Goal: Check status: Check status

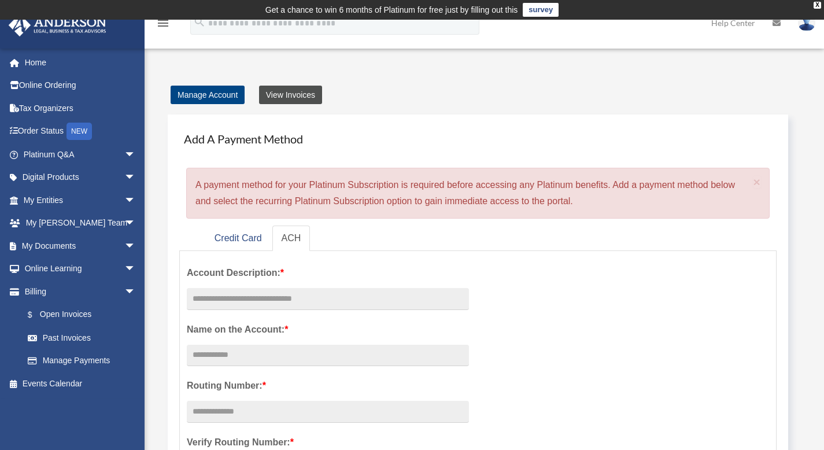
click at [285, 92] on link "View Invoices" at bounding box center [290, 95] width 63 height 19
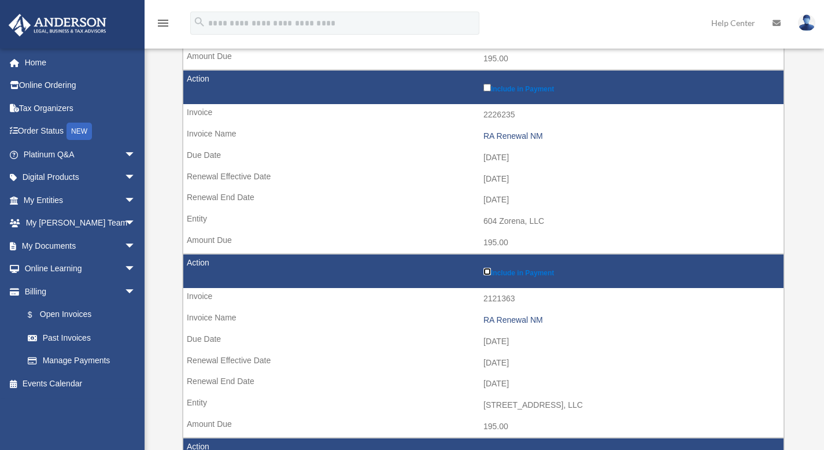
scroll to position [339, 0]
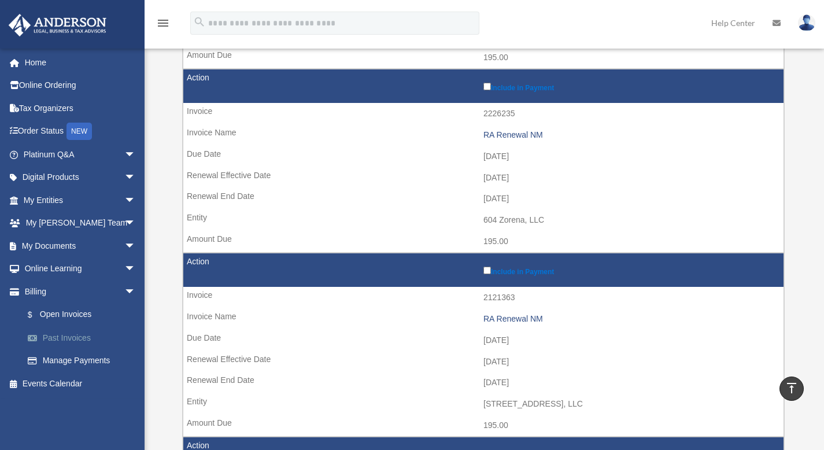
click at [75, 336] on link "Past Invoices" at bounding box center [84, 337] width 137 height 23
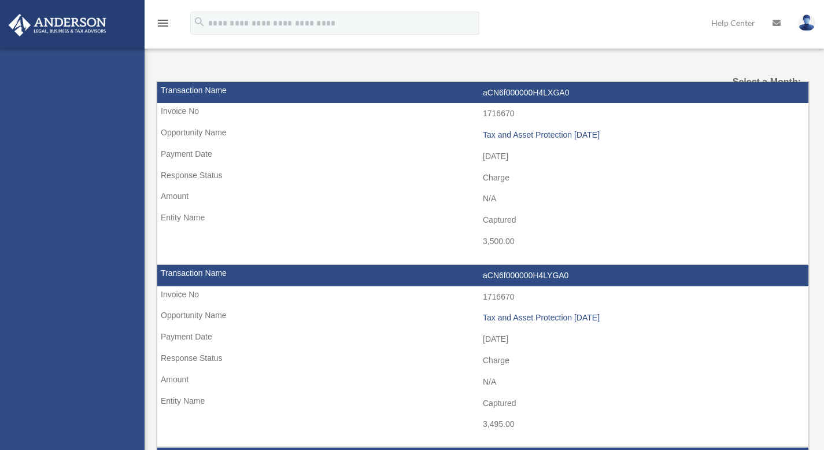
select select
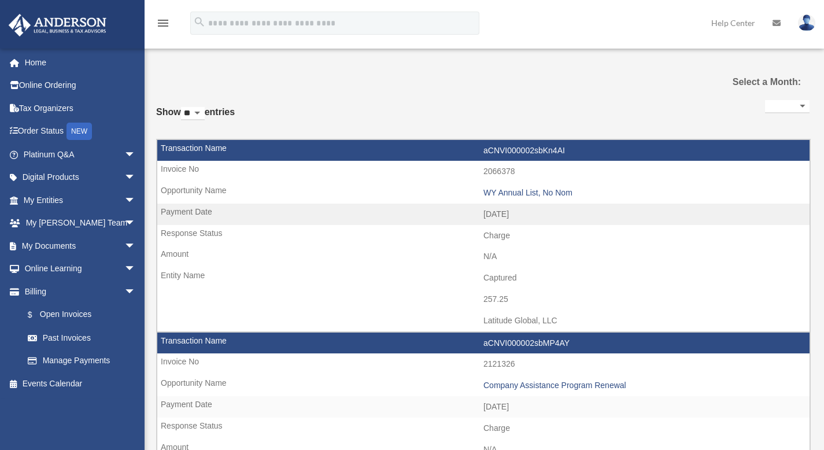
select select
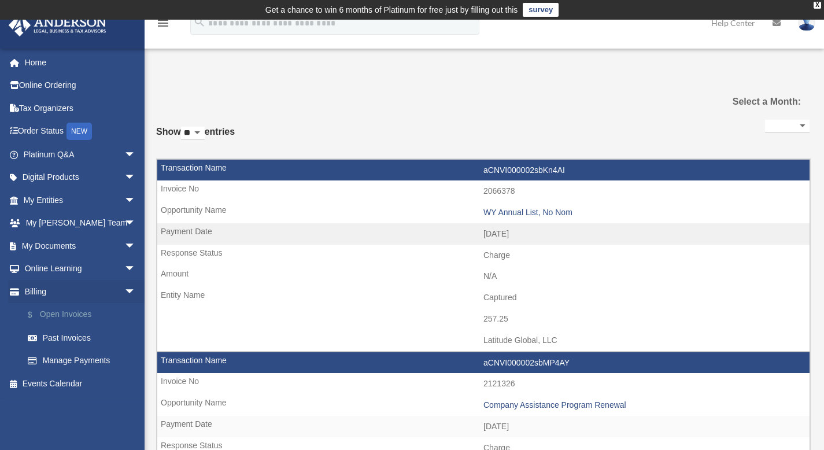
click at [71, 316] on link "$ Open Invoices" at bounding box center [84, 315] width 137 height 24
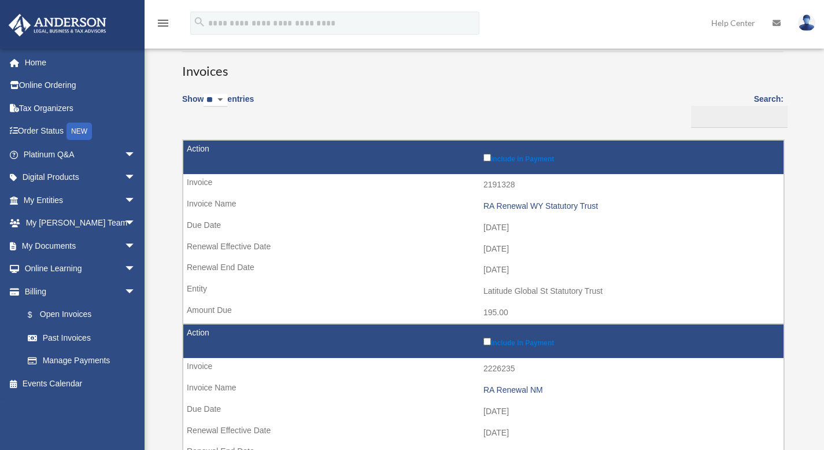
scroll to position [85, 0]
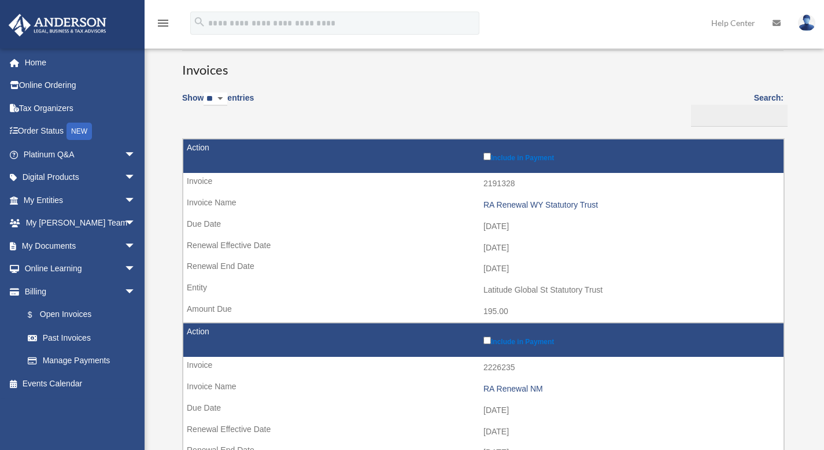
drag, startPoint x: 492, startPoint y: 224, endPoint x: 536, endPoint y: 233, distance: 44.8
click at [536, 233] on td "[DATE]" at bounding box center [483, 227] width 600 height 22
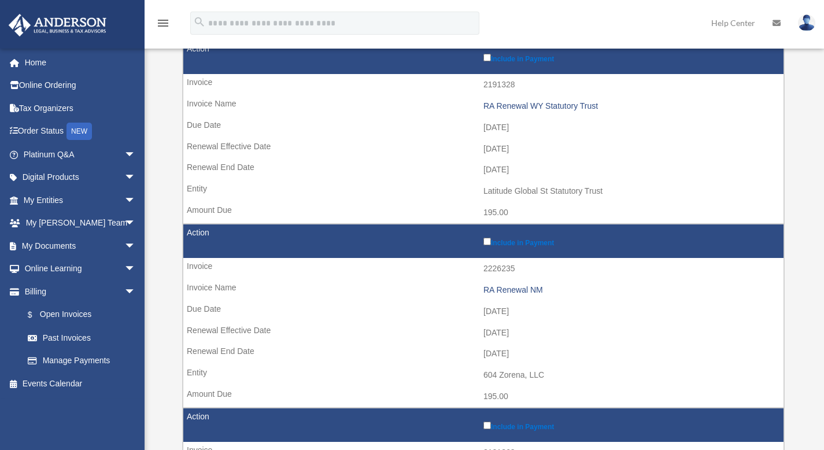
scroll to position [186, 0]
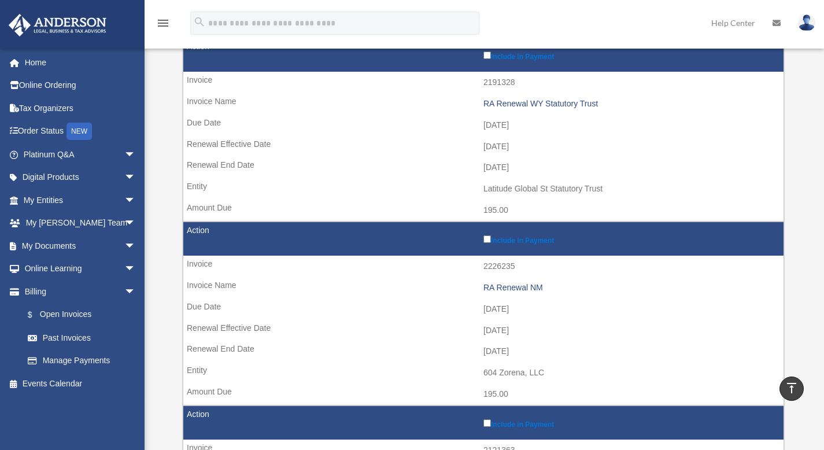
drag, startPoint x: 496, startPoint y: 309, endPoint x: 549, endPoint y: 314, distance: 52.9
click at [549, 314] on td "[DATE]" at bounding box center [483, 309] width 600 height 22
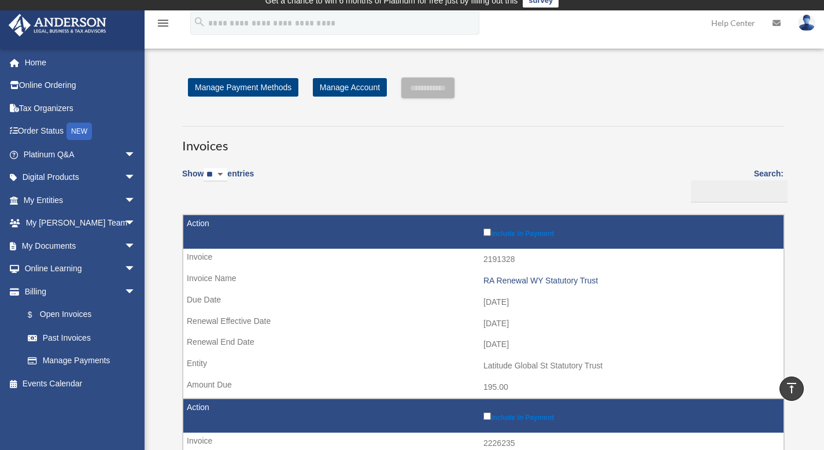
scroll to position [0, 0]
